Goal: Transaction & Acquisition: Download file/media

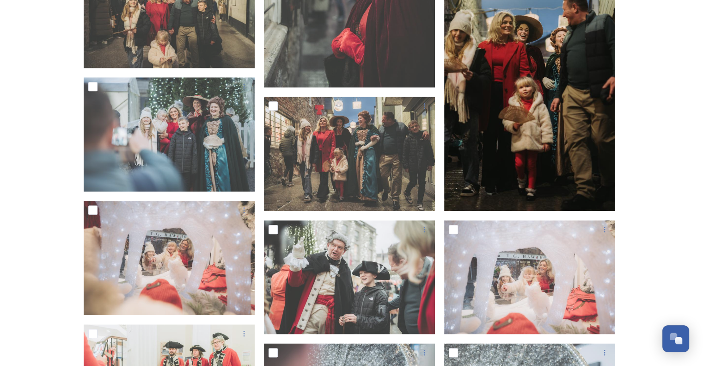
scroll to position [884, 0]
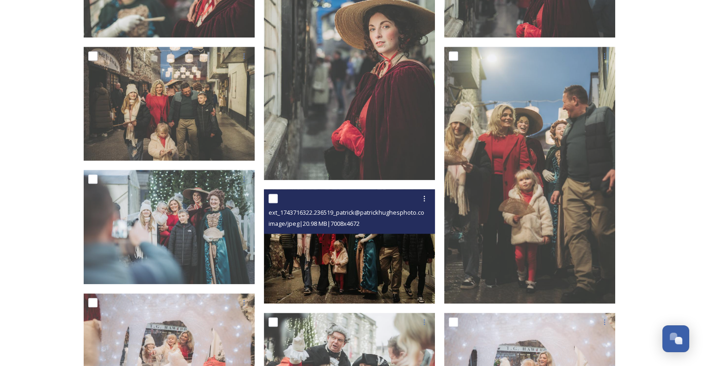
click at [340, 257] on img at bounding box center [349, 246] width 171 height 114
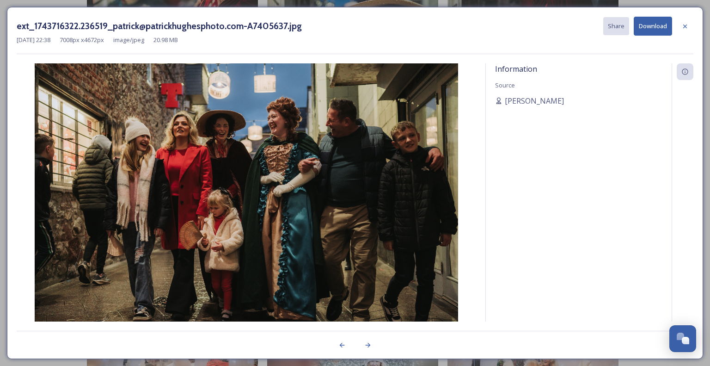
click at [647, 28] on button "Download" at bounding box center [653, 26] width 38 height 19
click at [681, 25] on icon at bounding box center [684, 26] width 7 height 7
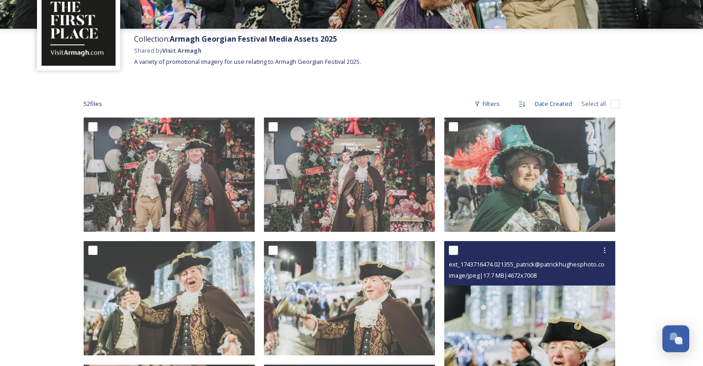
scroll to position [52, 0]
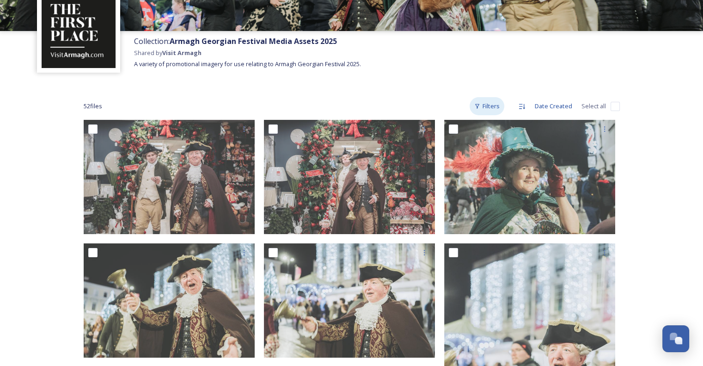
click at [490, 108] on div "Filters" at bounding box center [486, 106] width 35 height 18
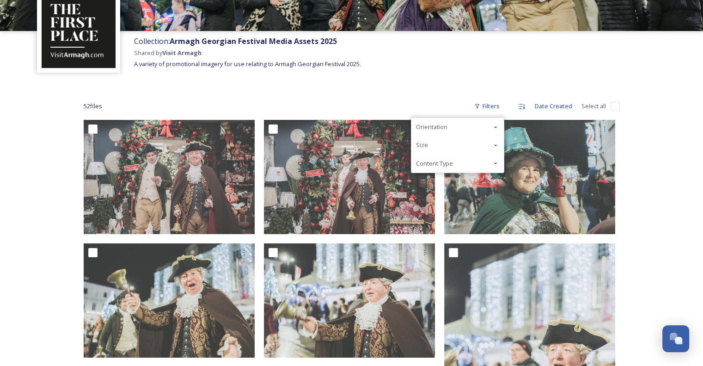
click at [488, 164] on div "Content Type" at bounding box center [457, 163] width 92 height 18
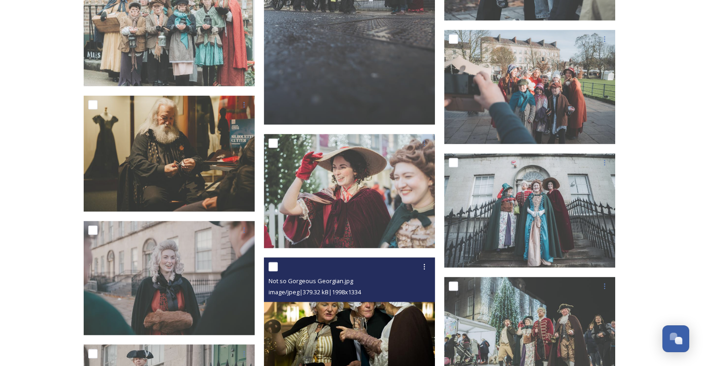
scroll to position [1720, 0]
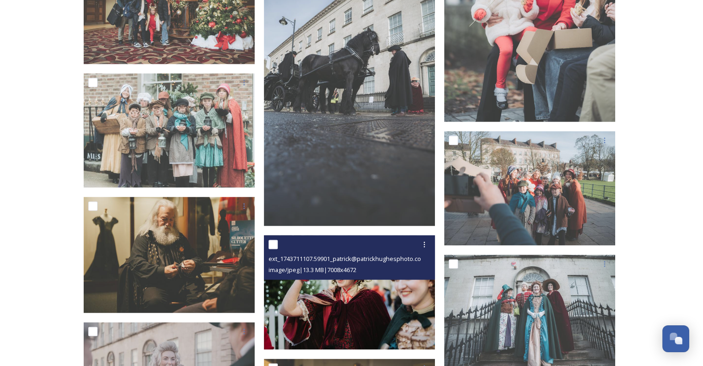
click at [376, 320] on img at bounding box center [349, 292] width 171 height 114
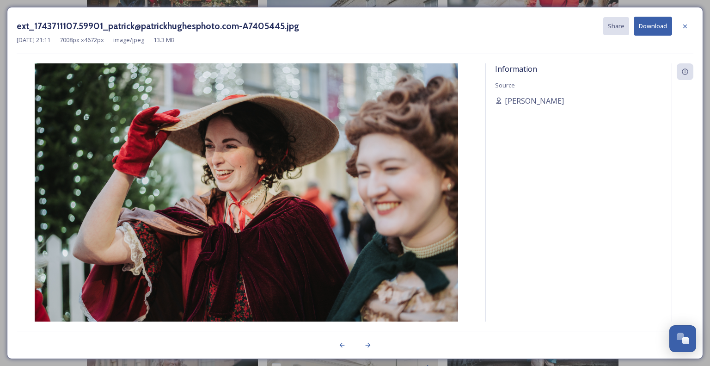
click at [669, 22] on button "Download" at bounding box center [653, 26] width 38 height 19
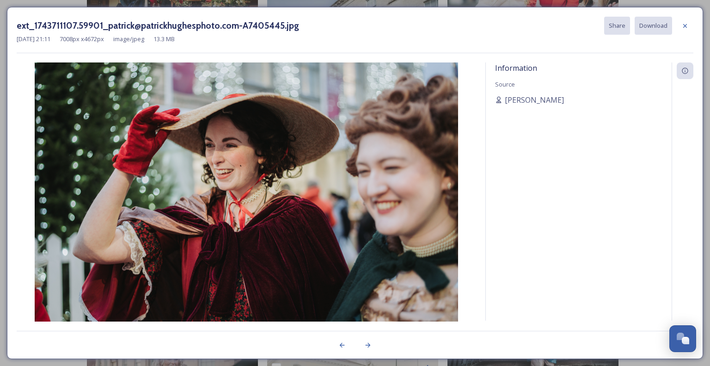
drag, startPoint x: 687, startPoint y: 26, endPoint x: 665, endPoint y: 39, distance: 25.7
click at [687, 26] on icon at bounding box center [684, 25] width 7 height 7
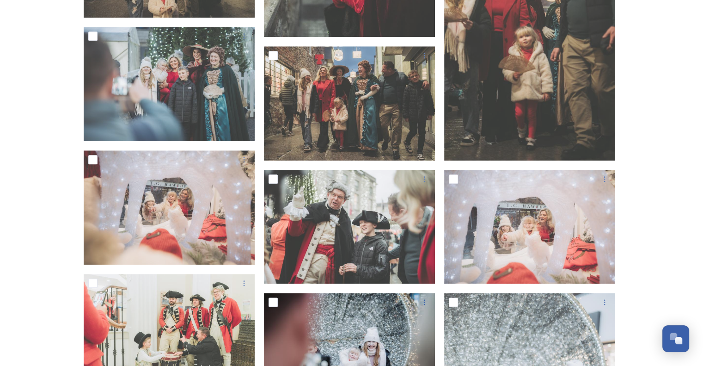
scroll to position [934, 0]
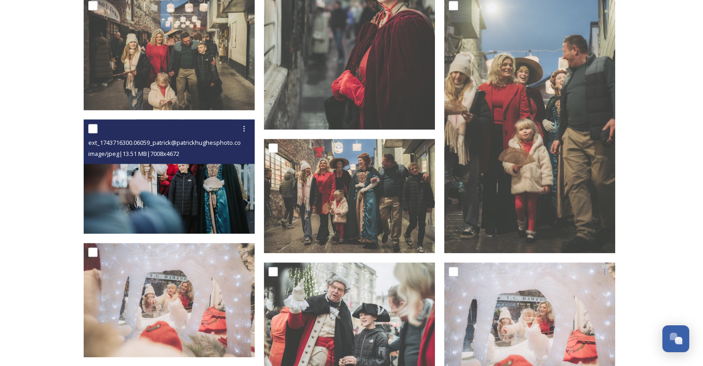
click at [202, 170] on img at bounding box center [169, 176] width 171 height 114
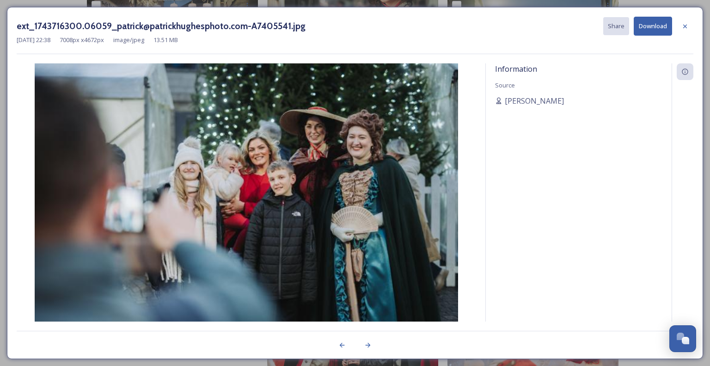
click at [649, 30] on button "Download" at bounding box center [653, 26] width 38 height 19
click at [683, 28] on icon at bounding box center [684, 26] width 7 height 7
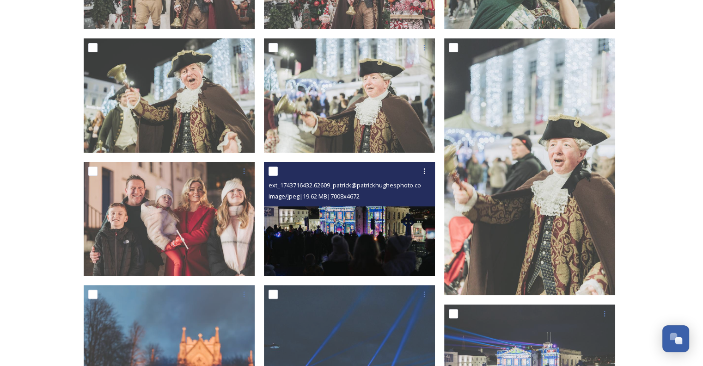
scroll to position [241, 0]
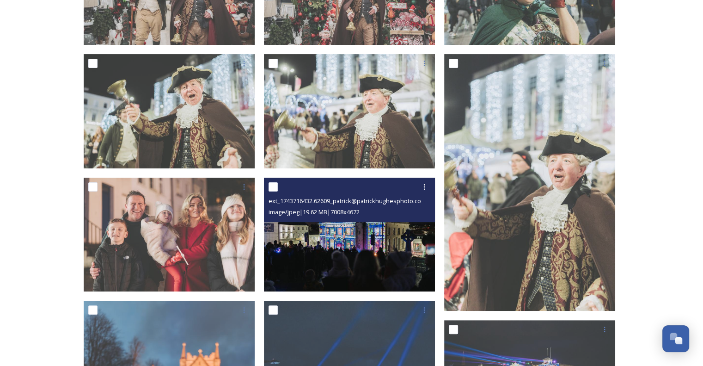
click at [349, 232] on img at bounding box center [349, 234] width 171 height 114
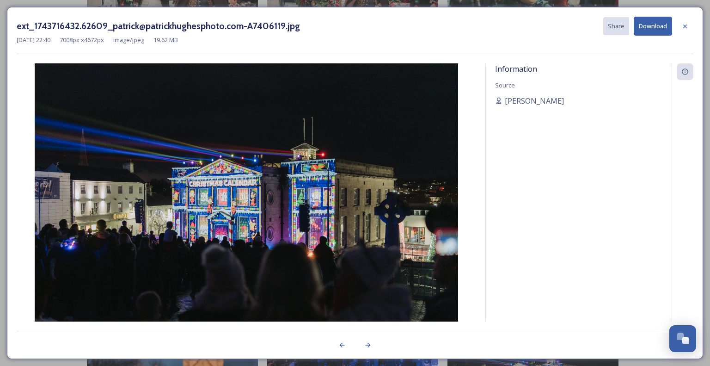
click at [640, 26] on button "Download" at bounding box center [653, 26] width 38 height 19
click at [683, 25] on icon at bounding box center [684, 26] width 7 height 7
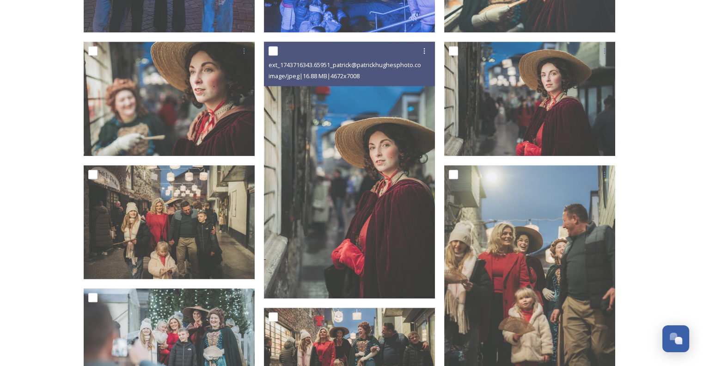
scroll to position [750, 0]
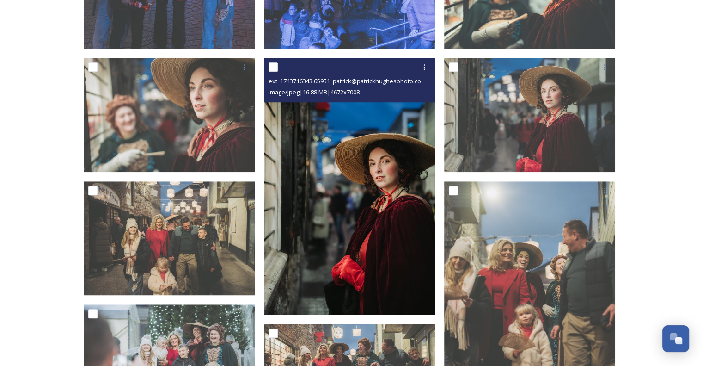
click at [354, 142] on img at bounding box center [349, 186] width 171 height 256
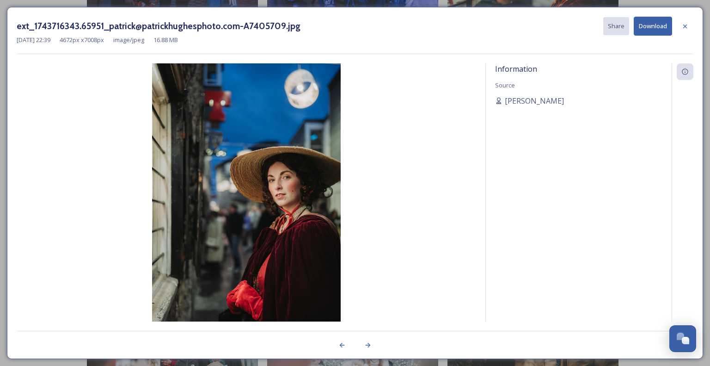
click at [645, 25] on button "Download" at bounding box center [653, 26] width 38 height 19
click at [686, 26] on icon at bounding box center [684, 26] width 7 height 7
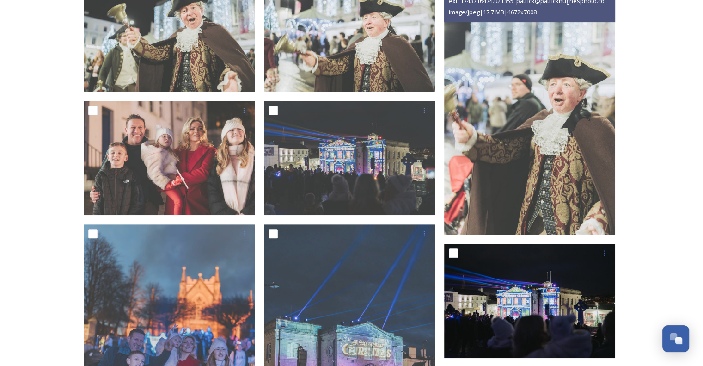
scroll to position [334, 0]
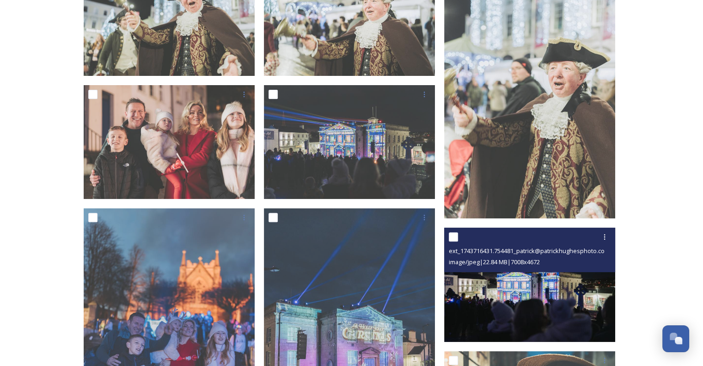
click at [561, 295] on img at bounding box center [529, 284] width 171 height 114
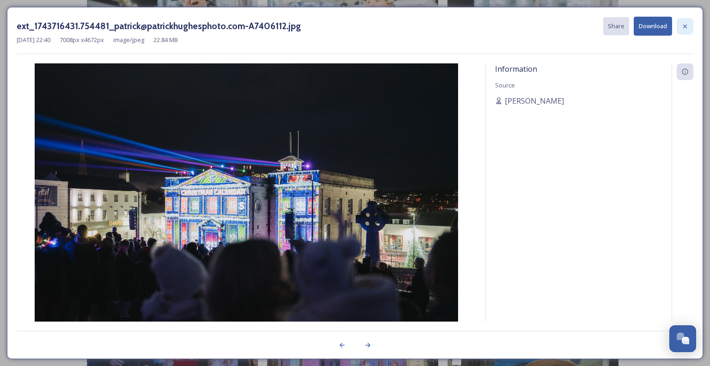
click at [684, 23] on icon at bounding box center [684, 26] width 7 height 7
